Goal: Check status: Check status

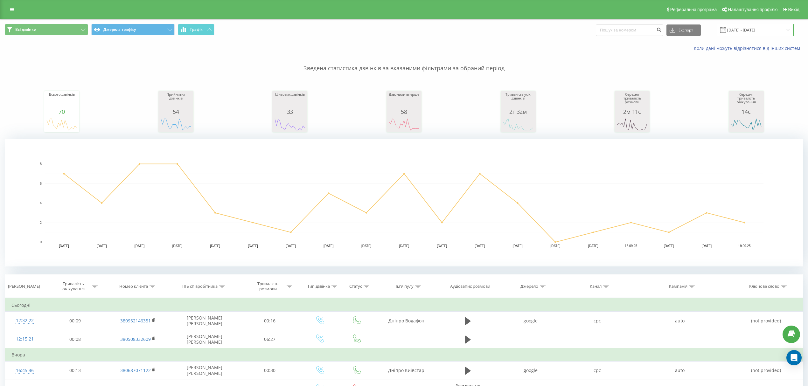
click at [753, 31] on input "[DATE] - [DATE]" at bounding box center [755, 30] width 77 height 12
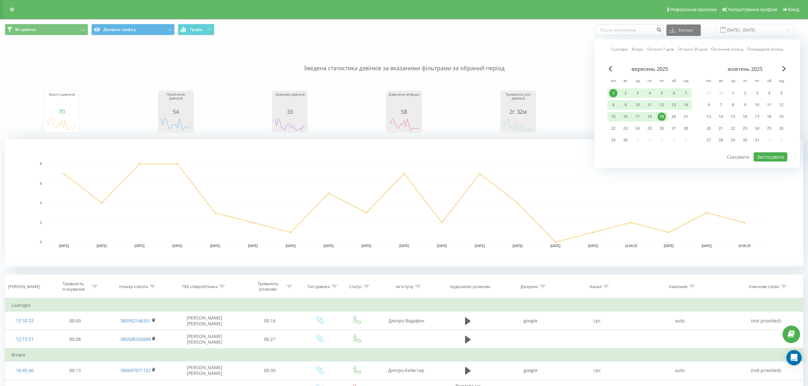
click at [610, 92] on div "1" at bounding box center [613, 93] width 8 height 8
click at [673, 115] on div "20" at bounding box center [674, 117] width 8 height 8
click at [765, 154] on button "Застосувати" at bounding box center [771, 156] width 34 height 9
type input "01.09.2025 - 20.09.2025"
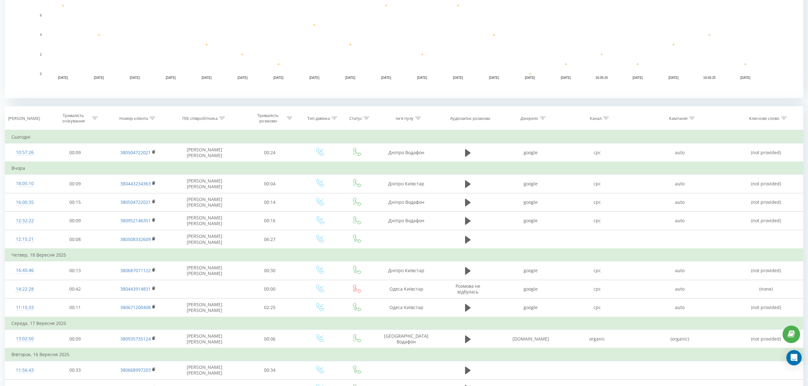
scroll to position [169, 0]
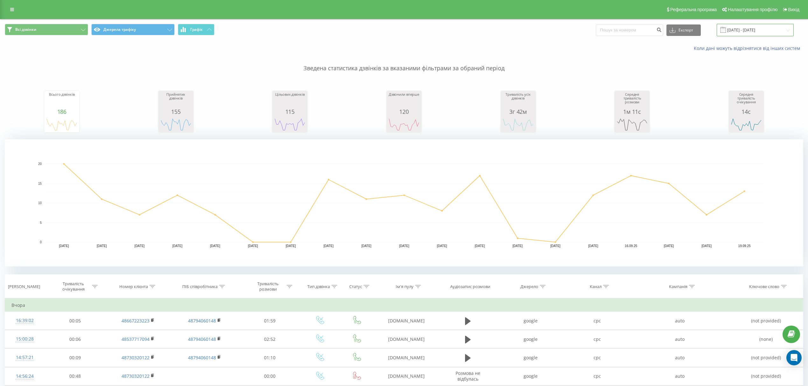
drag, startPoint x: 0, startPoint y: 0, endPoint x: 744, endPoint y: 32, distance: 745.1
click at [744, 32] on input "[DATE] - [DATE]" at bounding box center [755, 30] width 77 height 12
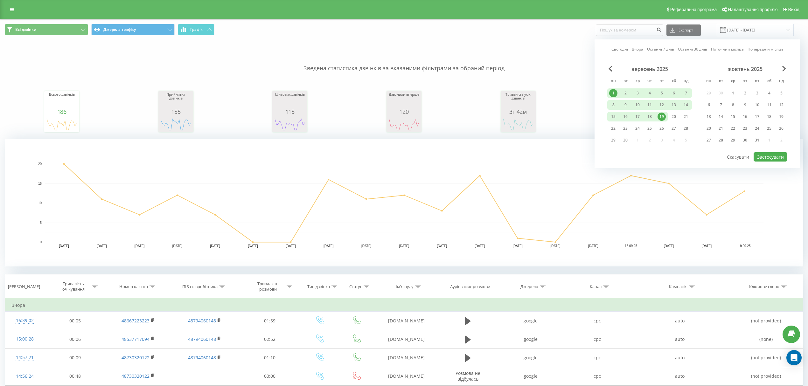
click at [612, 90] on div "1" at bounding box center [613, 93] width 8 height 8
click at [674, 115] on div "20" at bounding box center [674, 117] width 8 height 8
click at [766, 156] on button "Застосувати" at bounding box center [771, 156] width 34 height 9
type input "01.09.2025 - 20.09.2025"
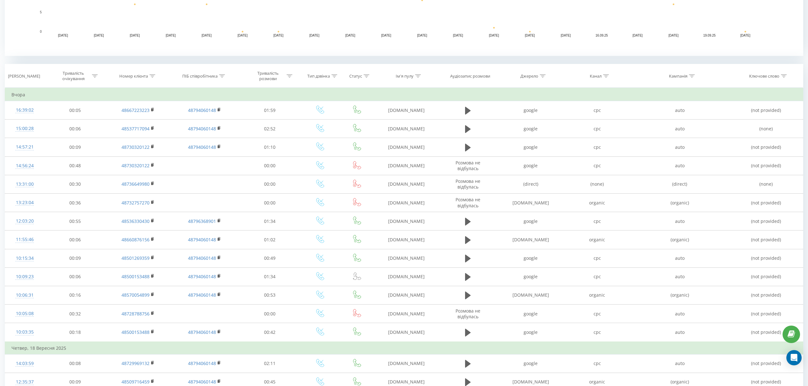
scroll to position [212, 0]
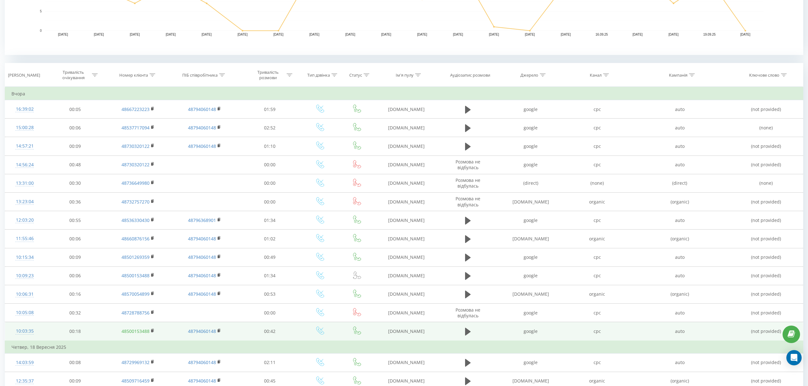
click at [143, 333] on link "48500153488" at bounding box center [136, 331] width 28 height 6
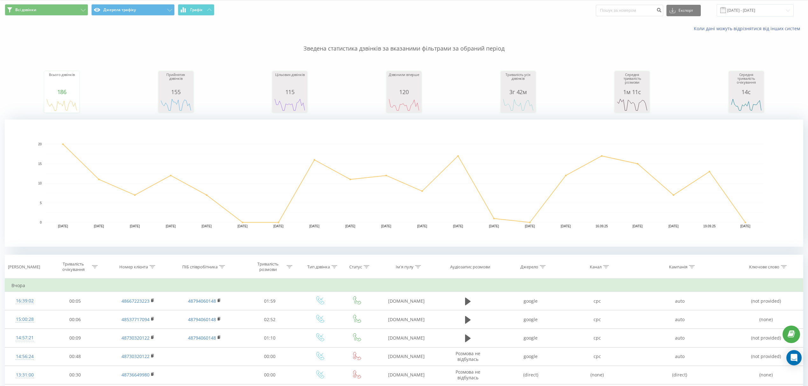
scroll to position [19, 0]
click at [741, 9] on input "01.09.2025 - 20.09.2025" at bounding box center [755, 11] width 77 height 12
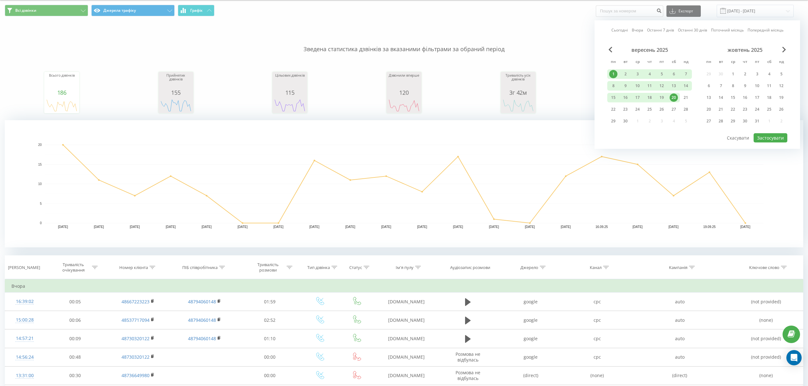
click at [614, 73] on div "1" at bounding box center [613, 74] width 8 height 8
click at [672, 95] on div "20" at bounding box center [674, 98] width 8 height 8
drag, startPoint x: 764, startPoint y: 136, endPoint x: 750, endPoint y: 132, distance: 14.6
click at [762, 136] on button "Застосувати" at bounding box center [771, 137] width 34 height 9
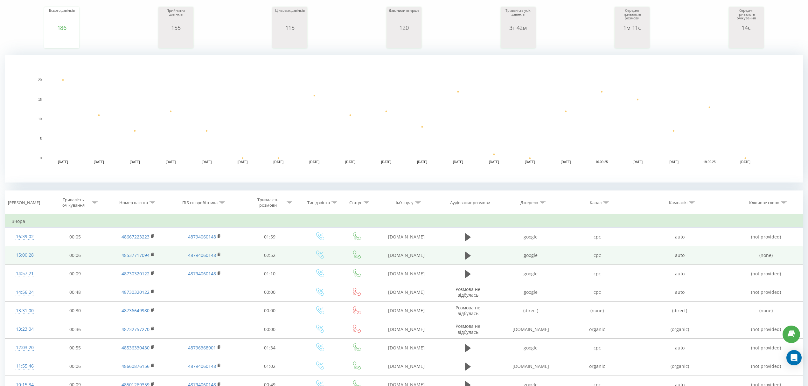
scroll to position [84, 0]
